Goal: Task Accomplishment & Management: Complete application form

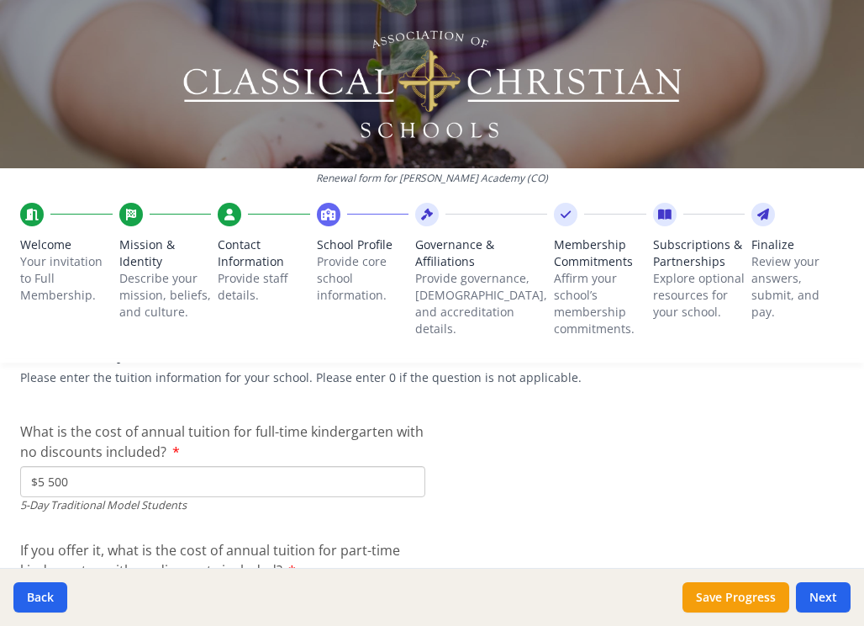
scroll to position [4557, 0]
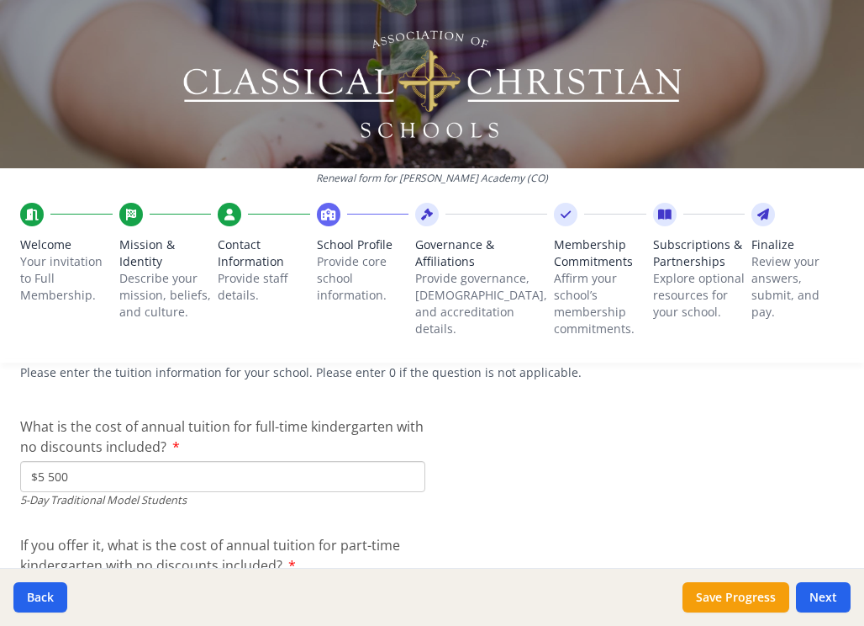
click at [45, 461] on input "$5 500" at bounding box center [222, 476] width 405 height 31
type input "$0"
click at [43, 579] on input "$0" at bounding box center [222, 594] width 405 height 31
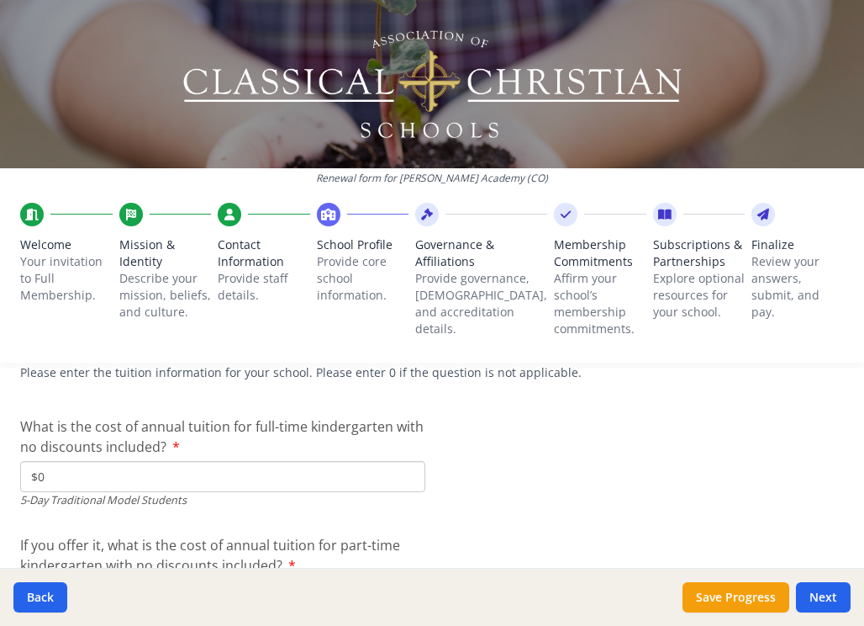
click at [43, 579] on input "$0" at bounding box center [222, 594] width 405 height 31
type input "$5 500"
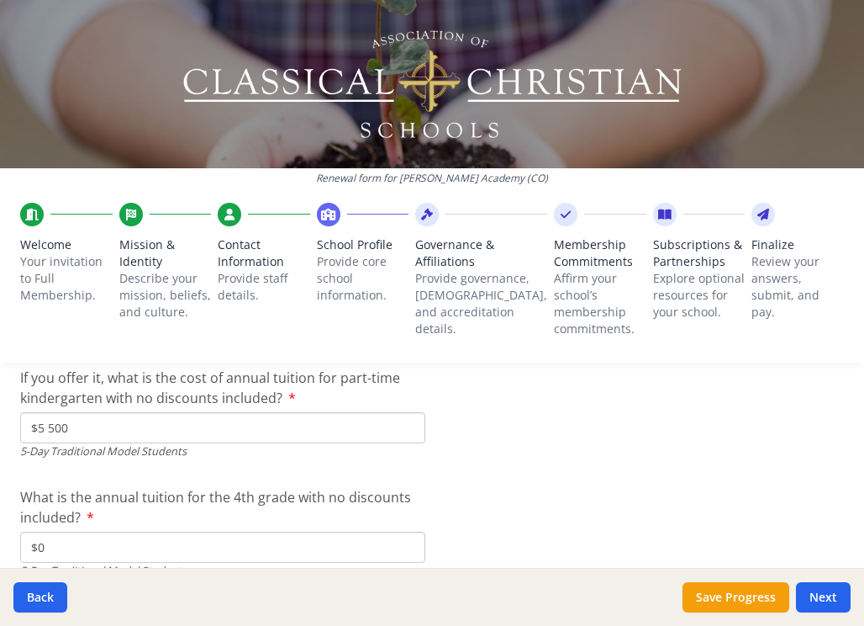
scroll to position [4725, 0]
click at [46, 531] on input "$0" at bounding box center [222, 546] width 405 height 31
type input "$7 500"
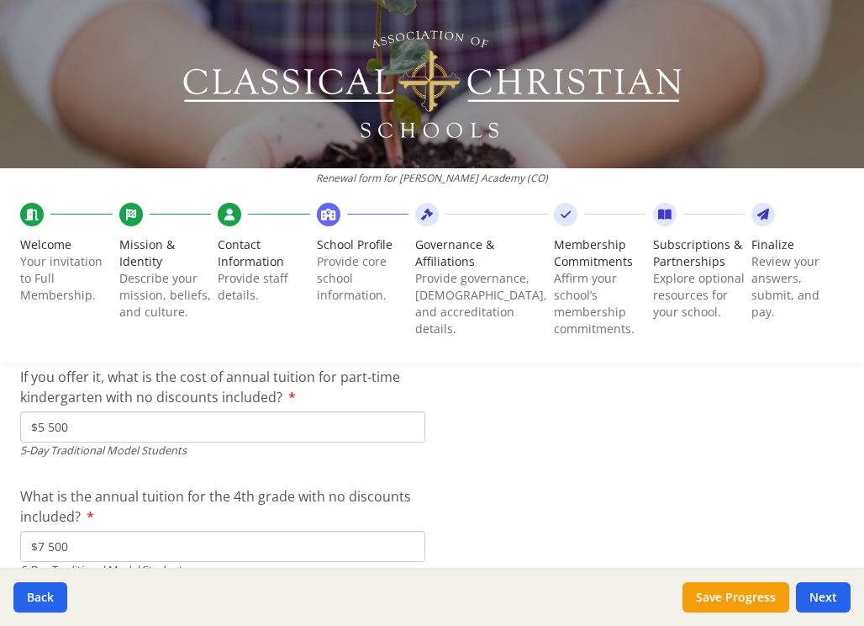
type input "$7 500"
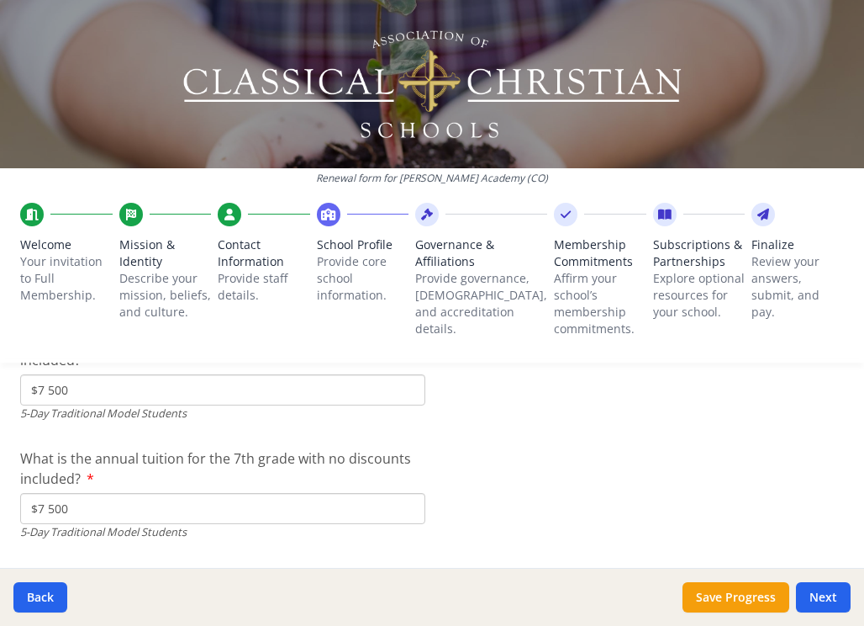
scroll to position [4907, 0]
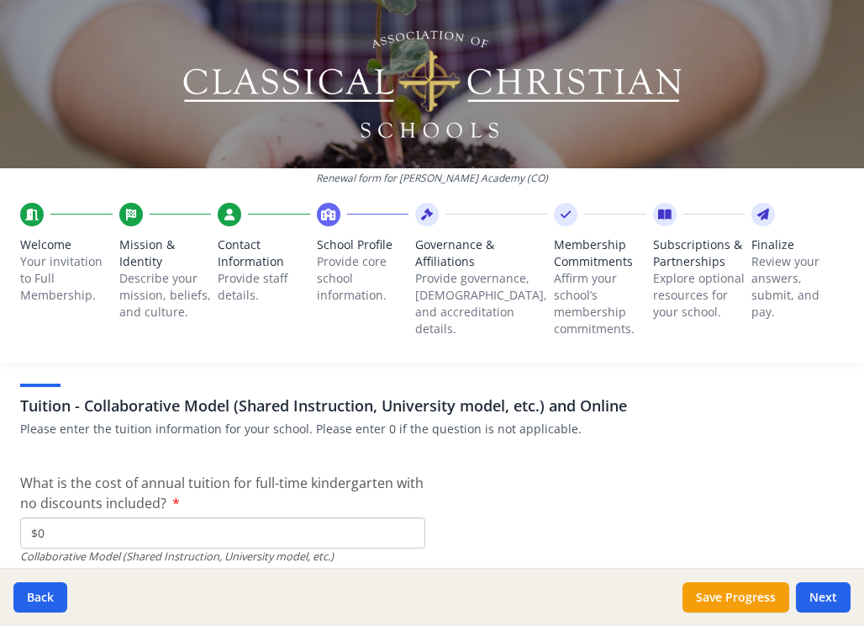
scroll to position [5330, 0]
type input "$0"
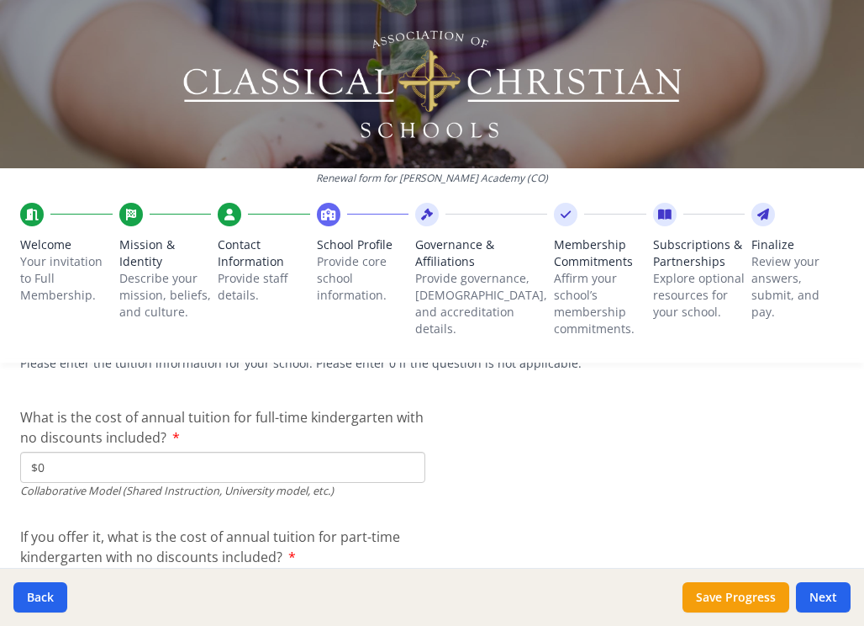
scroll to position [5396, 0]
type input "$0"
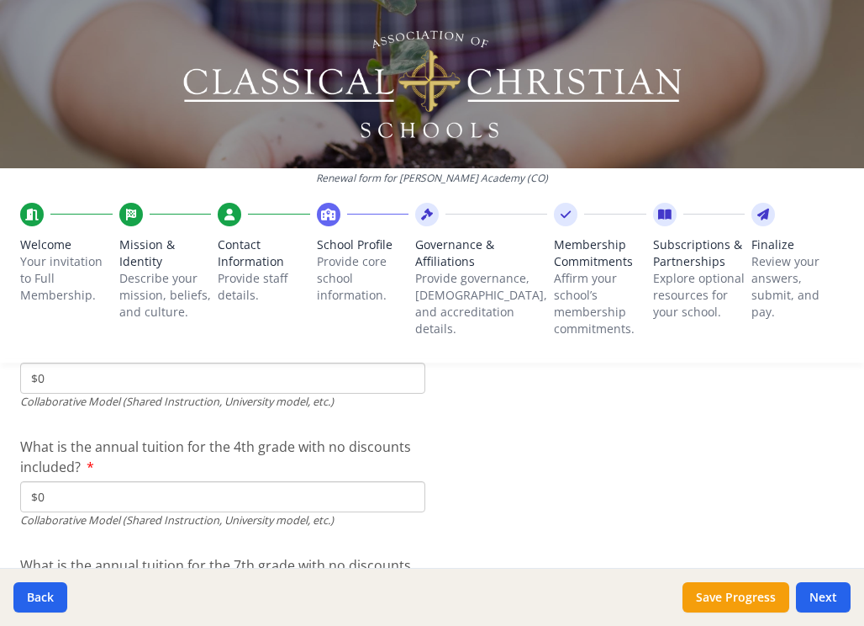
scroll to position [5613, 0]
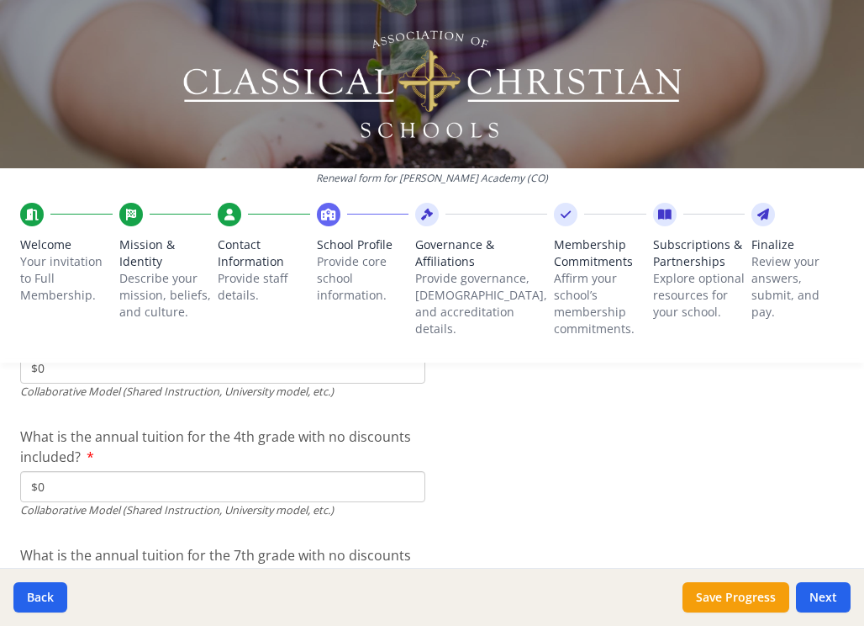
type input "$0"
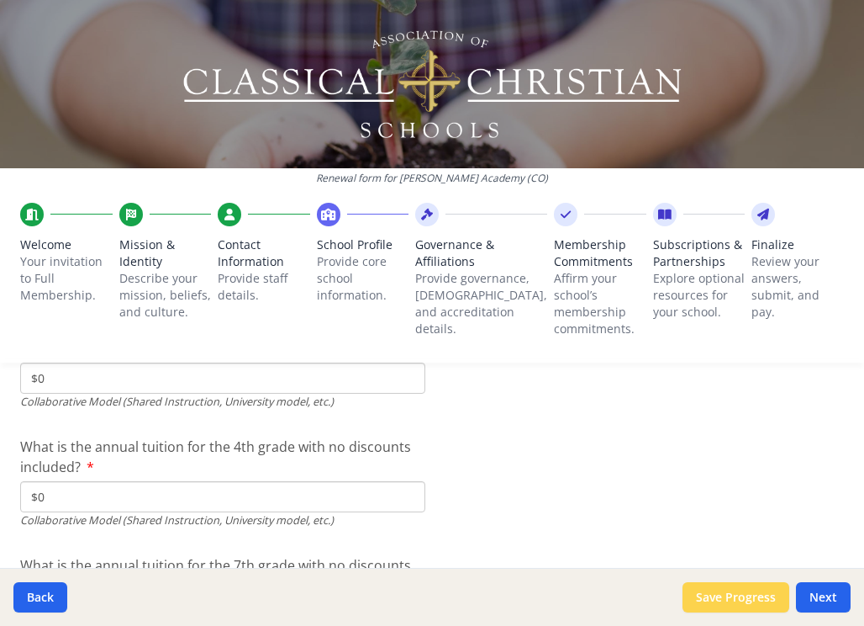
click at [735, 605] on button "Save Progress" at bounding box center [736, 597] width 107 height 30
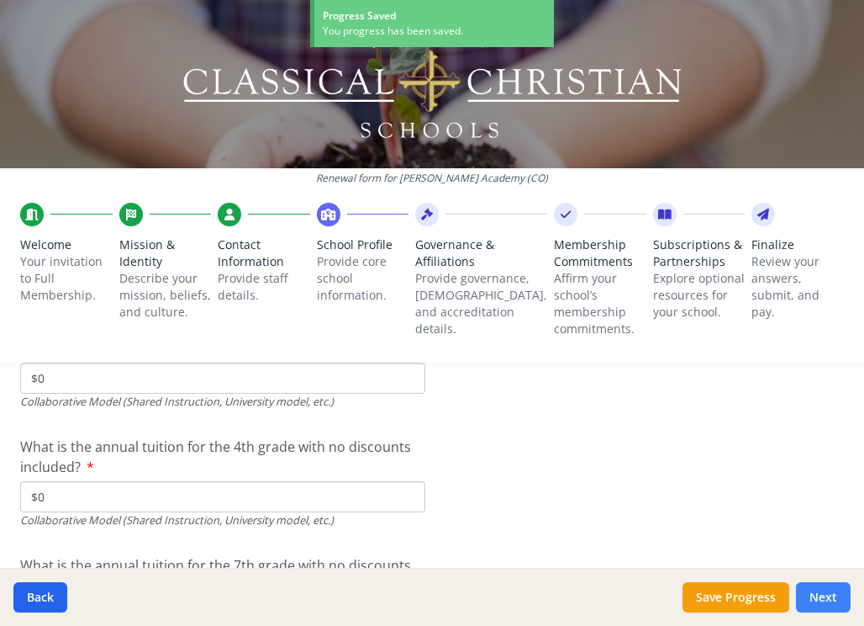
click at [830, 593] on button "Next" at bounding box center [823, 597] width 55 height 30
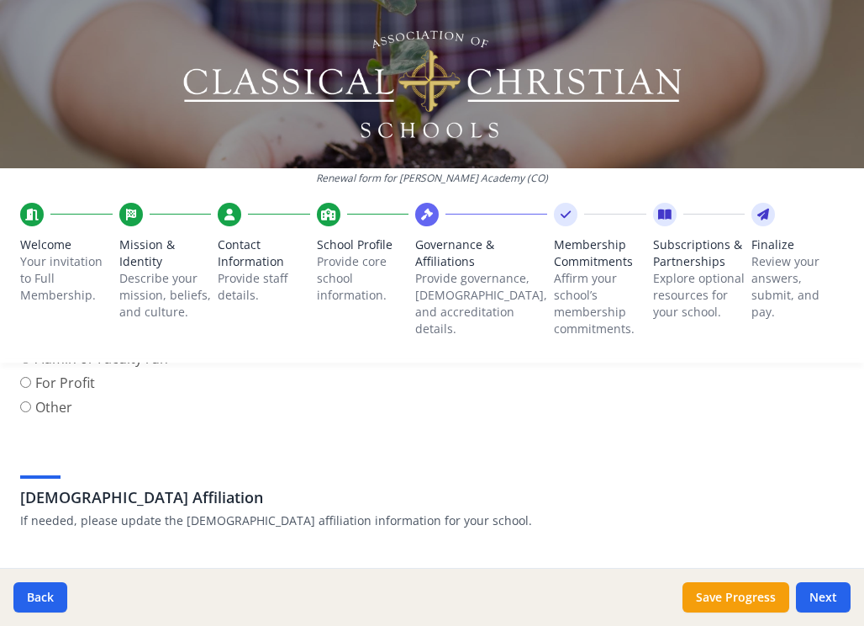
scroll to position [324, 0]
click at [25, 616] on input "No" at bounding box center [25, 621] width 11 height 11
radio input "true"
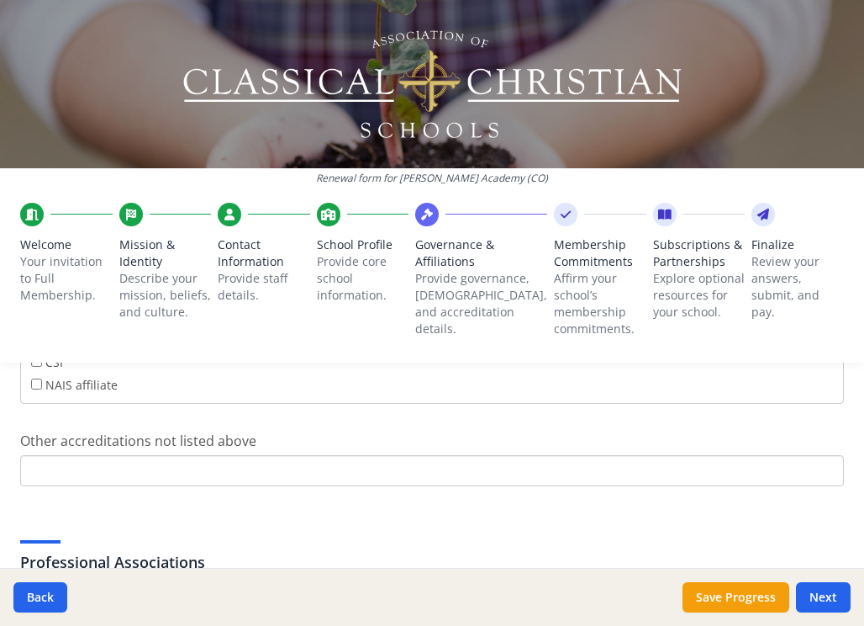
scroll to position [117, 0]
click at [830, 597] on button "Next" at bounding box center [823, 597] width 55 height 30
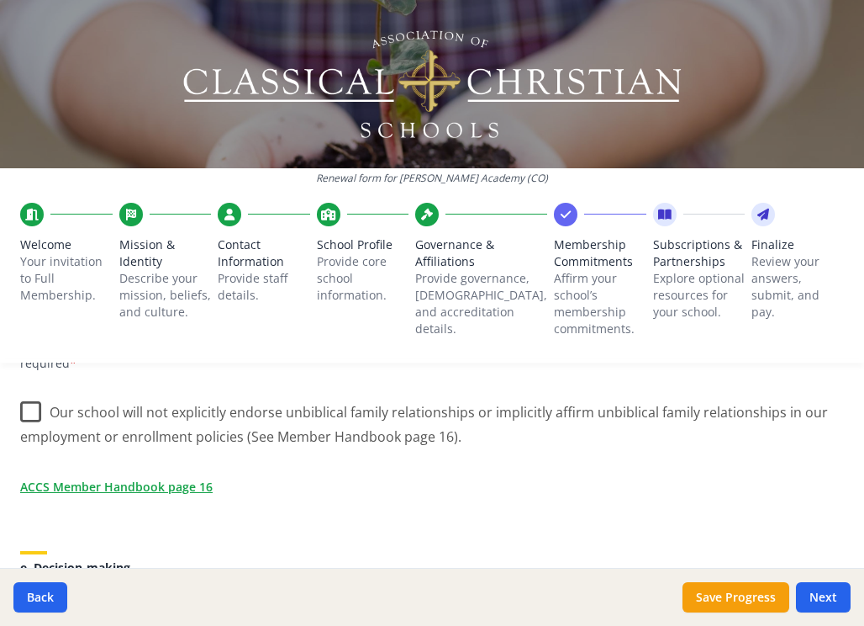
scroll to position [798, 0]
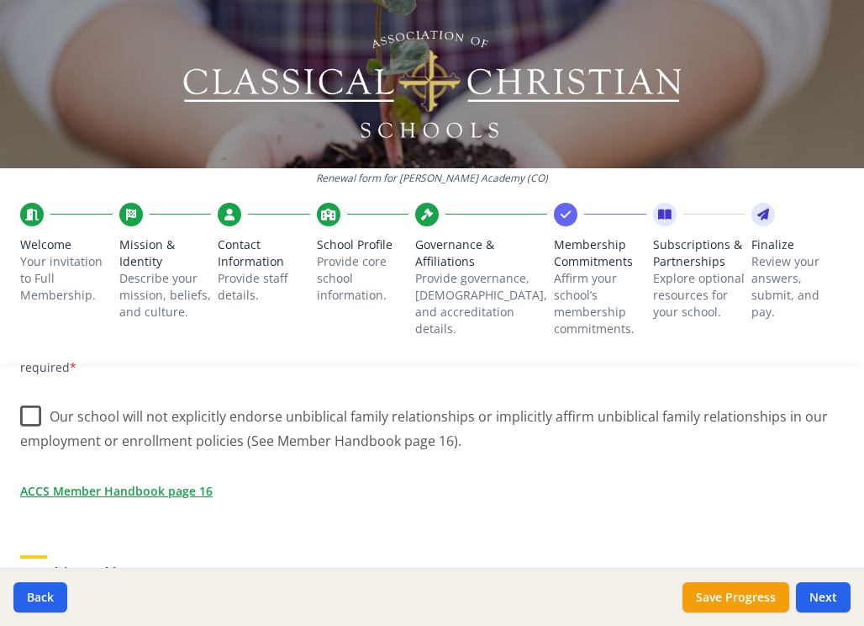
click at [22, 616] on label "Our school does not discriminate on the basis of race, color, and national or e…" at bounding box center [320, 634] width 600 height 36
click at [0, 0] on input "Our school does not discriminate on the basis of race, color, and national or e…" at bounding box center [0, 0] width 0 height 0
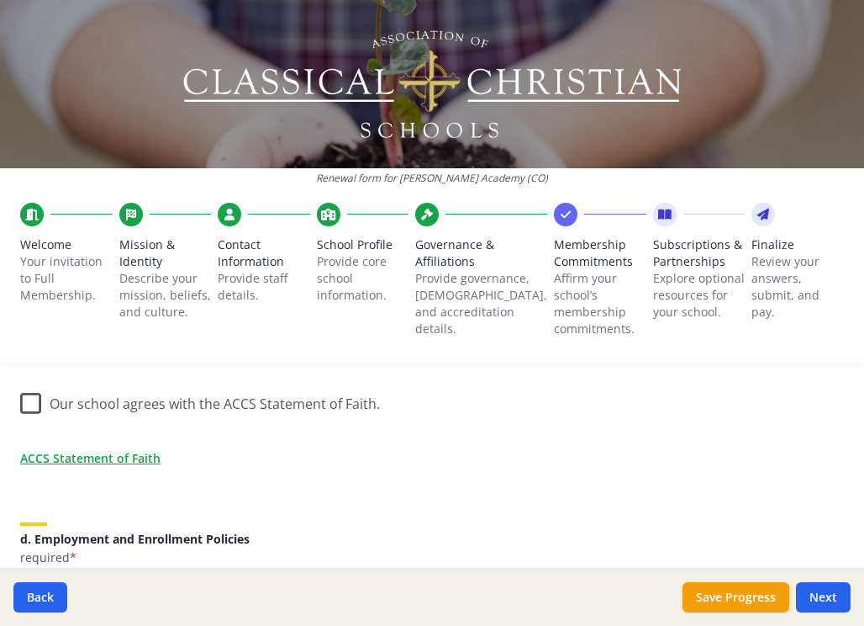
scroll to position [607, 0]
click at [26, 585] on label "Our school will not explicitly endorse unbiblical family relationships or impli…" at bounding box center [432, 613] width 824 height 56
click at [0, 0] on input "Our school will not explicitly endorse unbiblical family relationships or impli…" at bounding box center [0, 0] width 0 height 0
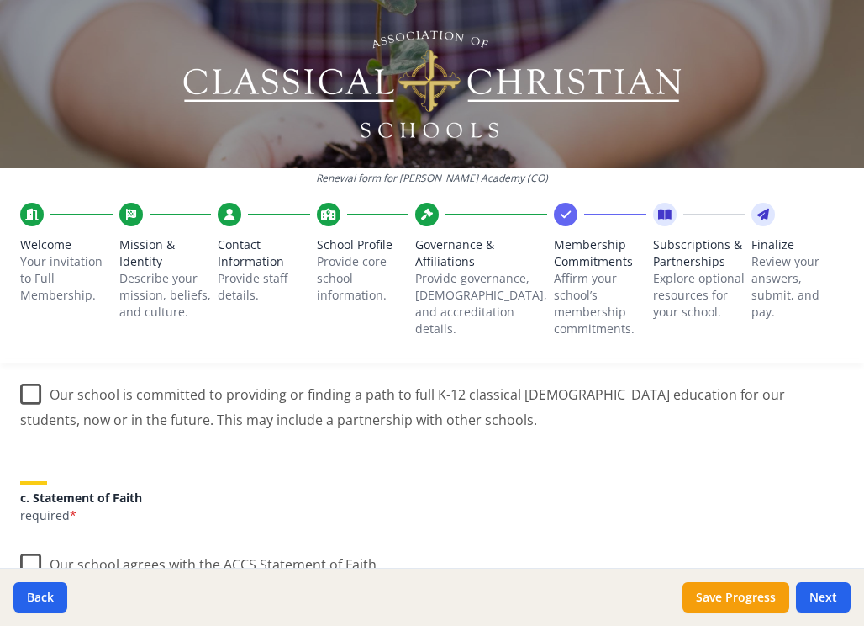
scroll to position [448, 0]
click at [34, 542] on label "Our school agrees with the ACCS Statement of Faith." at bounding box center [200, 560] width 360 height 36
click at [0, 0] on input "Our school agrees with the ACCS Statement of Faith." at bounding box center [0, 0] width 0 height 0
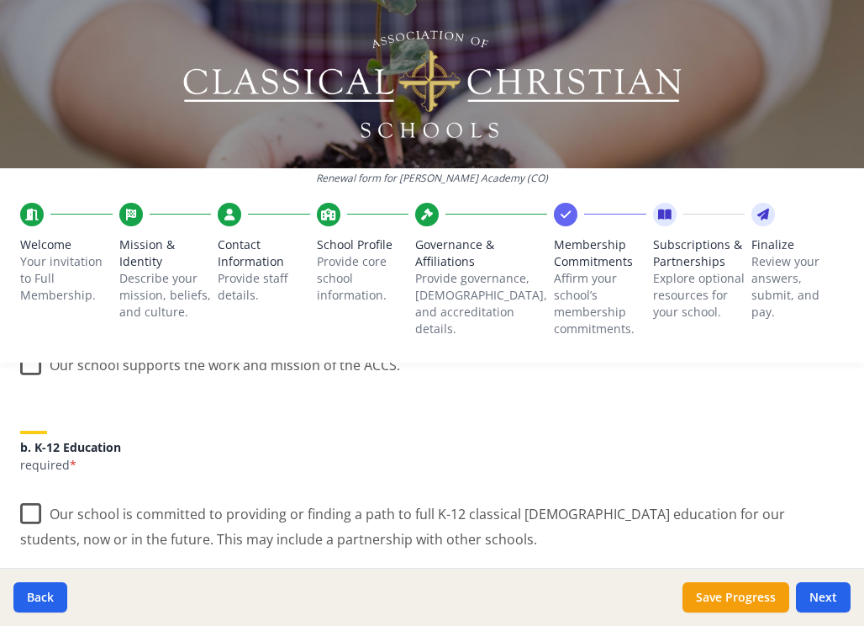
scroll to position [327, 0]
click at [27, 493] on label "Our school is committed to providing or finding a path to full K-12 classical […" at bounding box center [432, 521] width 824 height 56
click at [0, 0] on input "Our school is committed to providing or finding a path to full K-12 classical […" at bounding box center [0, 0] width 0 height 0
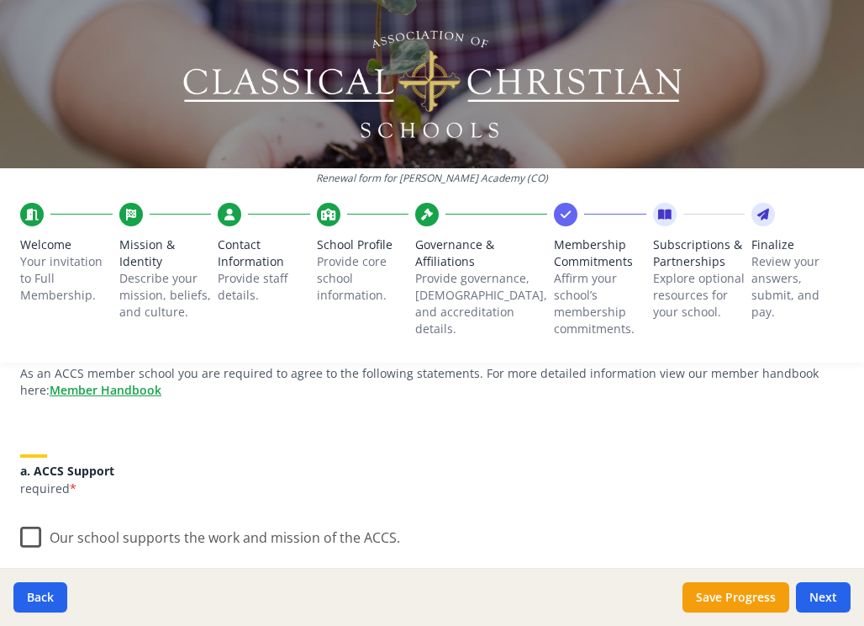
scroll to position [153, 0]
click at [23, 518] on label "Our school supports the work and mission of the ACCS." at bounding box center [210, 536] width 380 height 36
click at [0, 0] on input "Our school supports the work and mission of the ACCS." at bounding box center [0, 0] width 0 height 0
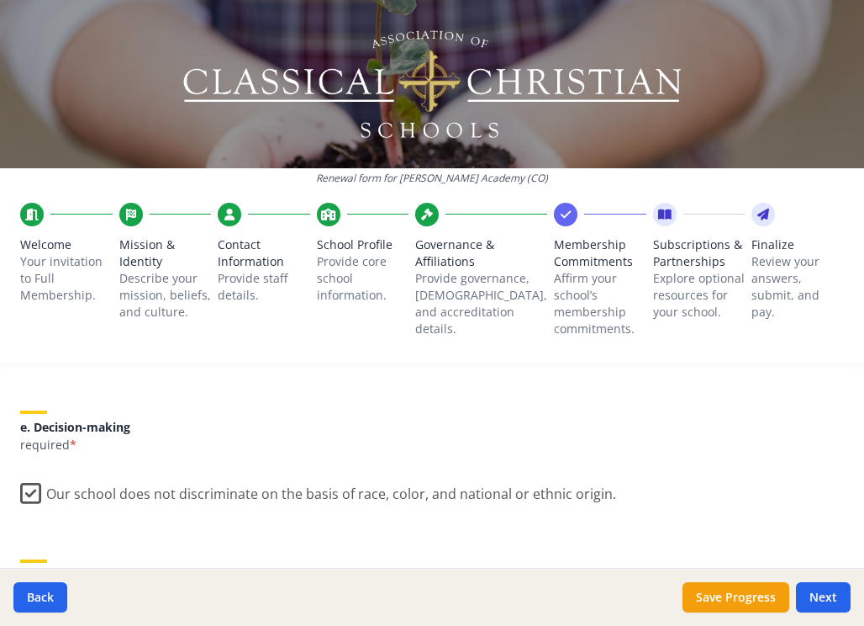
scroll to position [949, 0]
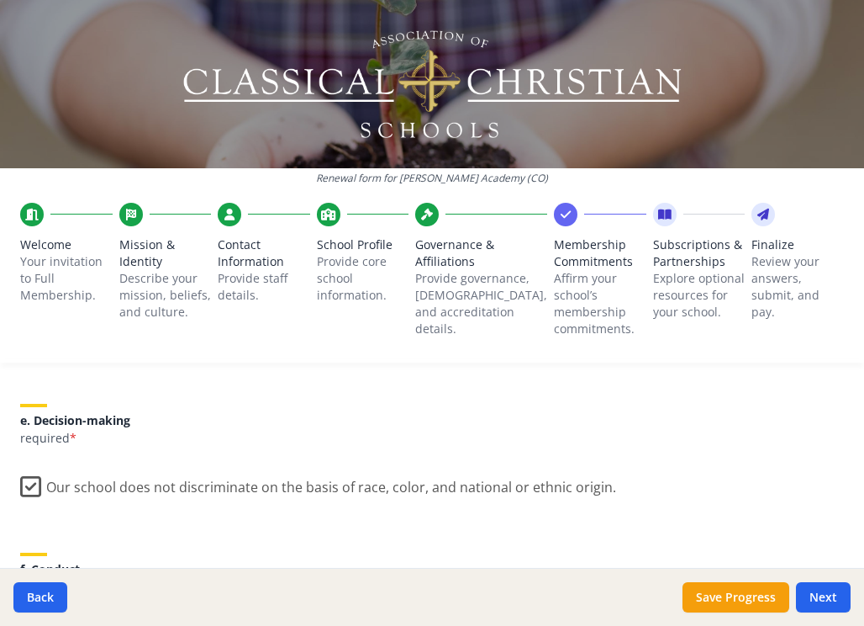
click at [0, 0] on input "Our school agrees to treat other ACCS member schools according to "the golden r…" at bounding box center [0, 0] width 0 height 0
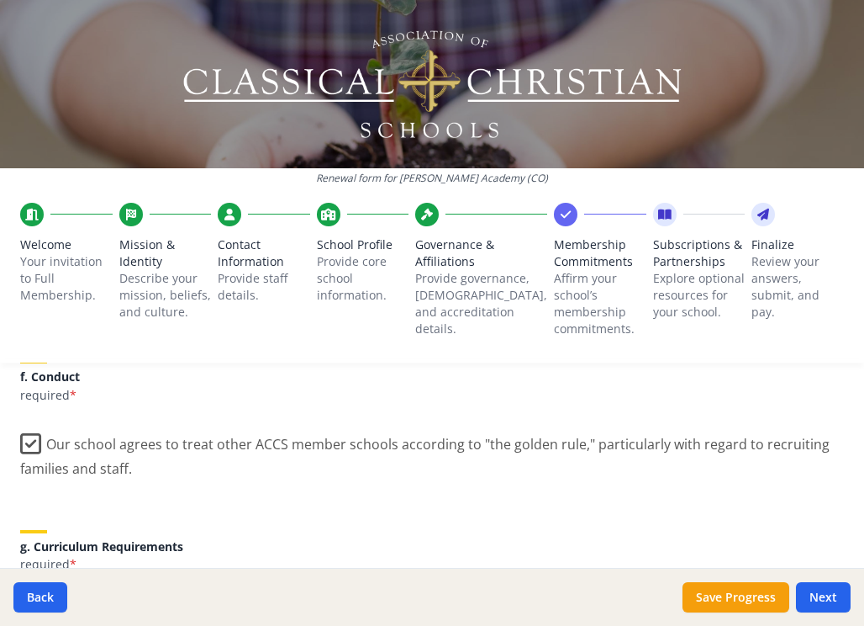
scroll to position [1147, 0]
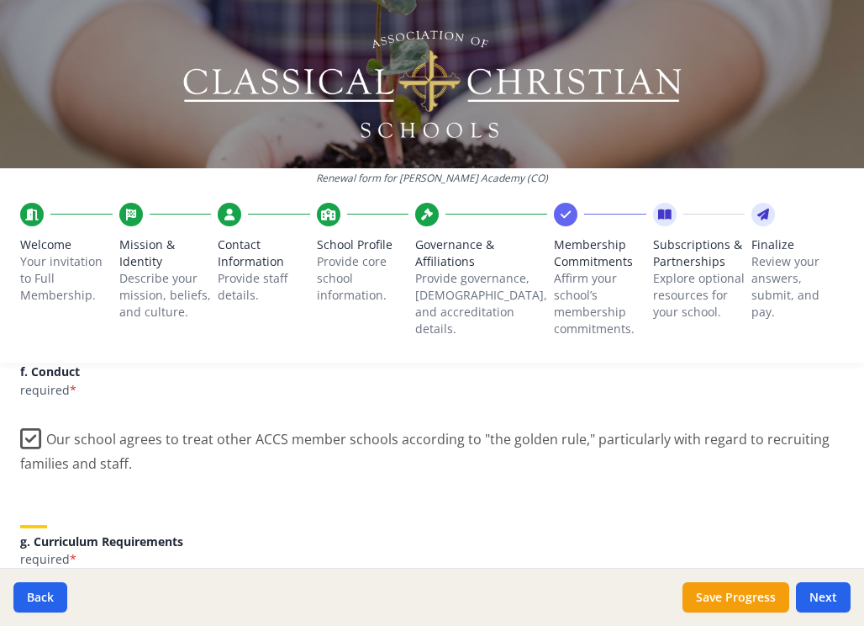
click at [30, 586] on label "In the grades we serve, our school will conform to the Trivium, as well as prov…" at bounding box center [432, 614] width 824 height 56
click at [0, 0] on input "In the grades we serve, our school will conform to the Trivium, as well as prov…" at bounding box center [0, 0] width 0 height 0
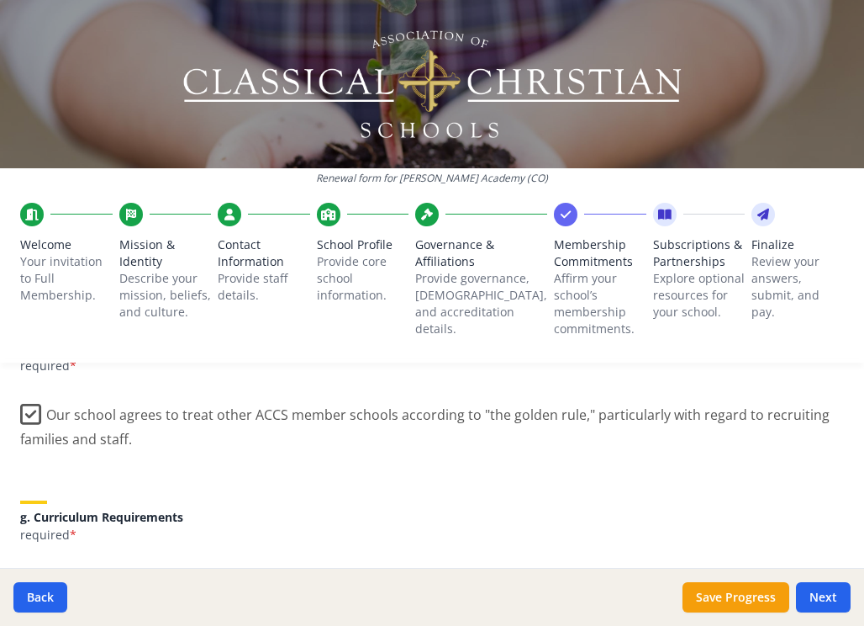
scroll to position [1172, 0]
click at [0, 0] on input "We have received and will comply with the terms for ACCS Membership as indicate…" at bounding box center [0, 0] width 0 height 0
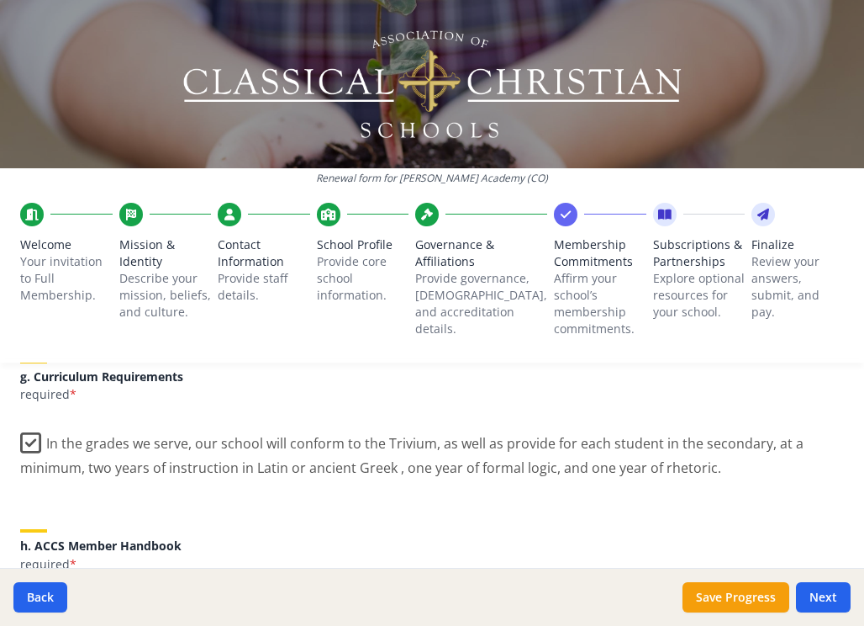
scroll to position [1311, 0]
click at [761, 596] on button "Save Progress" at bounding box center [736, 597] width 107 height 30
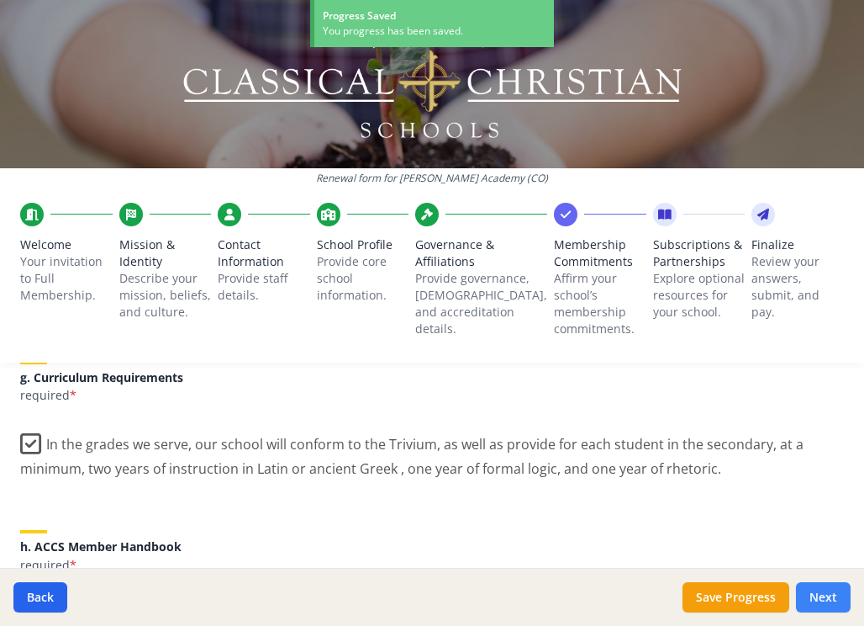
click at [831, 590] on button "Next" at bounding box center [823, 597] width 55 height 30
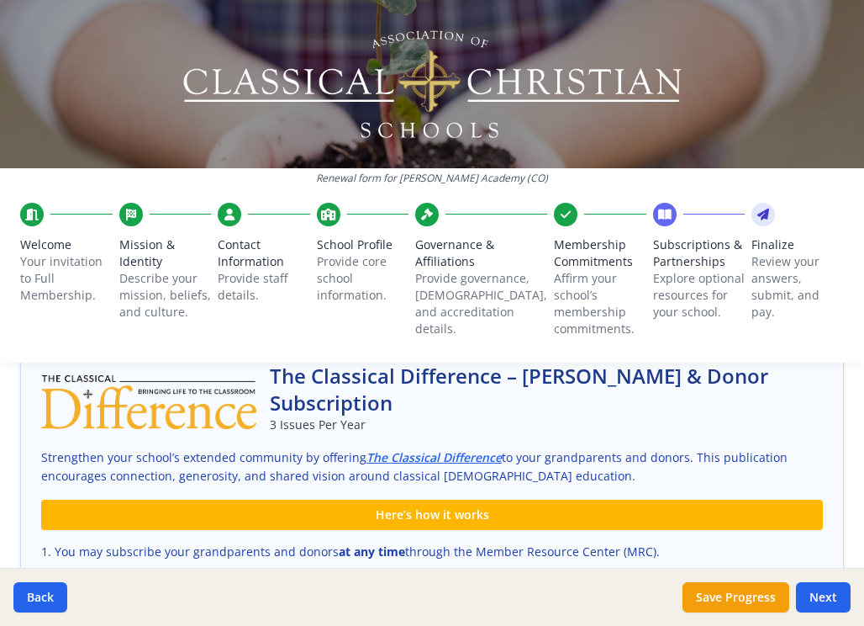
scroll to position [1000, 0]
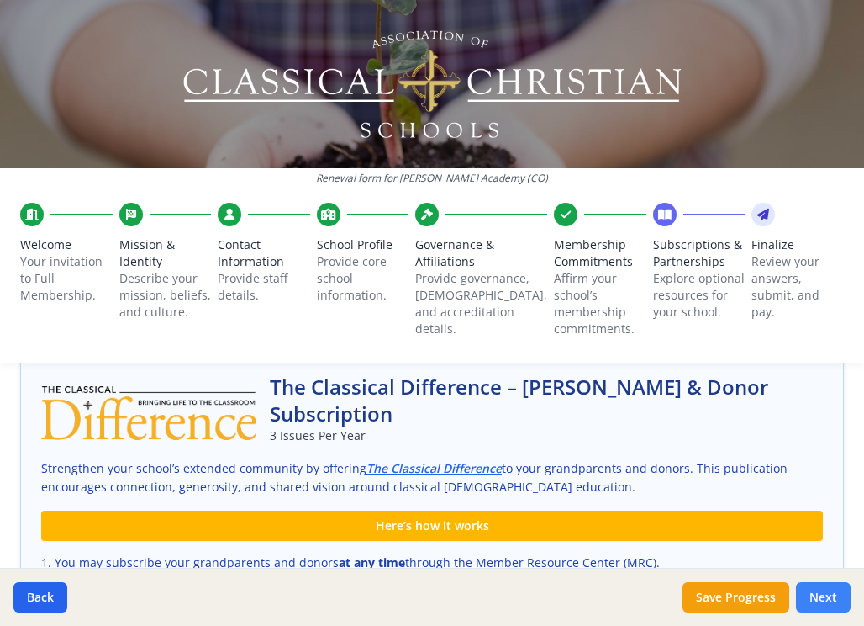
click at [814, 588] on button "Next" at bounding box center [823, 597] width 55 height 30
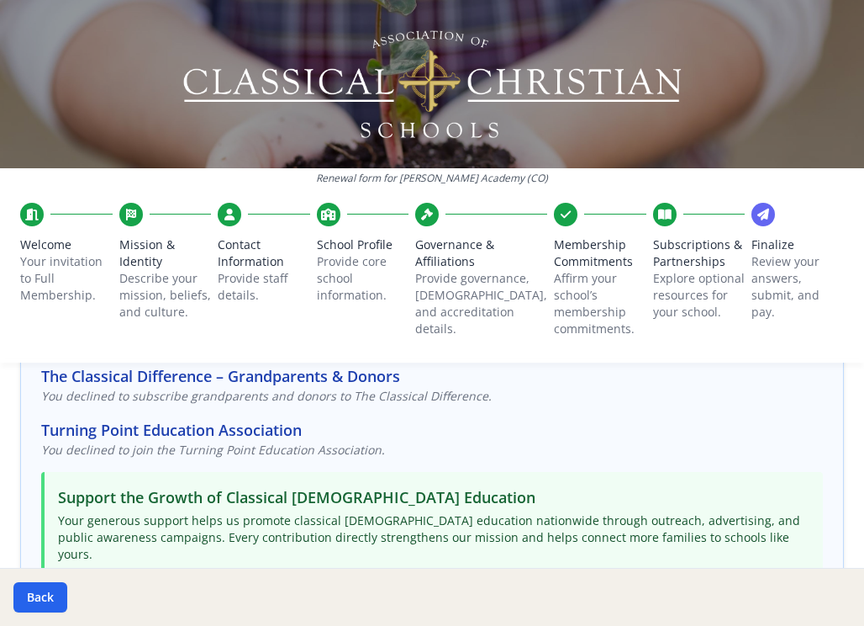
scroll to position [261, 0]
